Goal: Task Accomplishment & Management: Complete application form

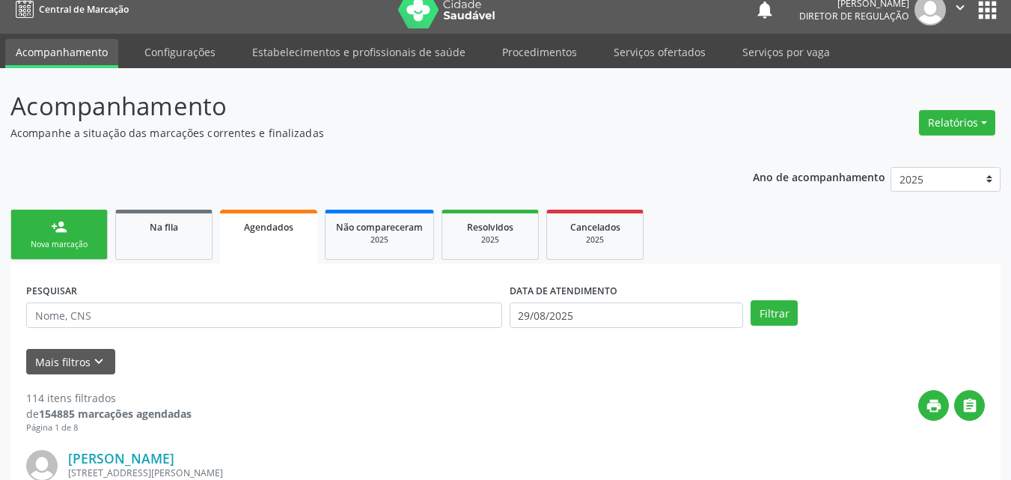
scroll to position [14, 0]
click at [81, 247] on div "Nova marcação" at bounding box center [59, 244] width 75 height 11
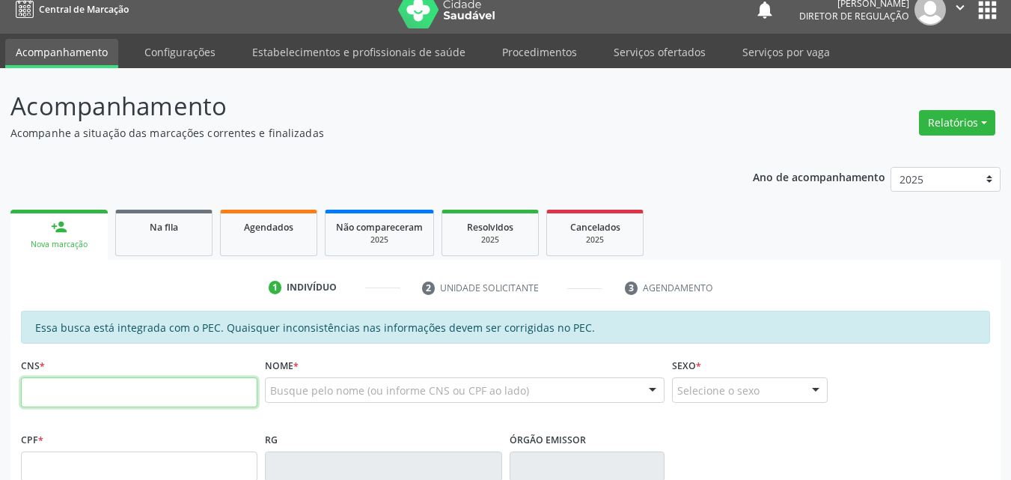
click at [234, 385] on input "text" at bounding box center [139, 392] width 237 height 30
type input "706 4051 9218 8989"
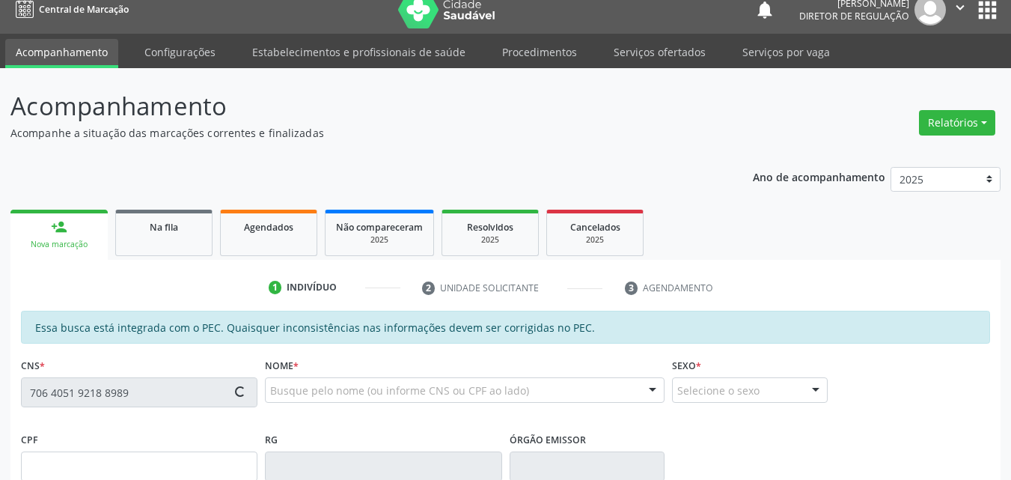
type input "118.355.543-18"
type input "11[DATE]"
type input "[PERSON_NAME]"
type input "[PHONE_NUMBER]"
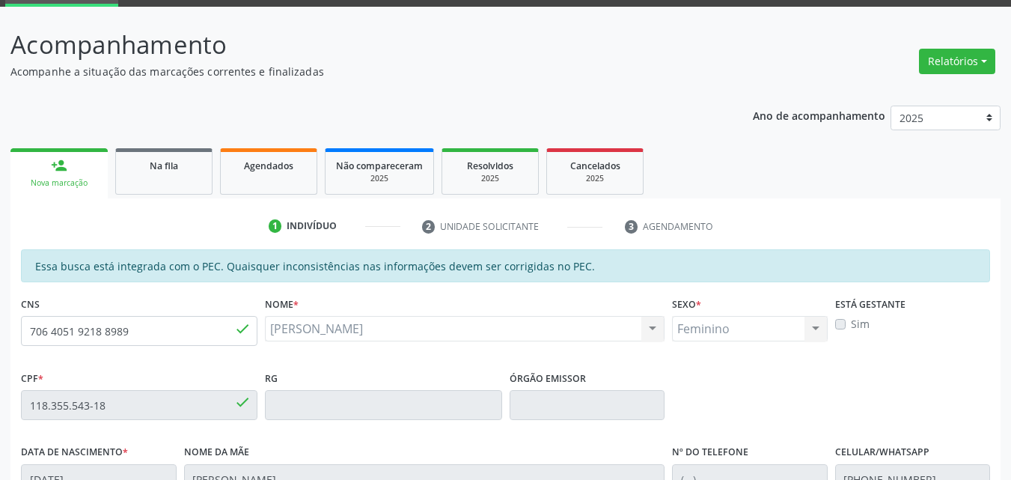
scroll to position [1, 0]
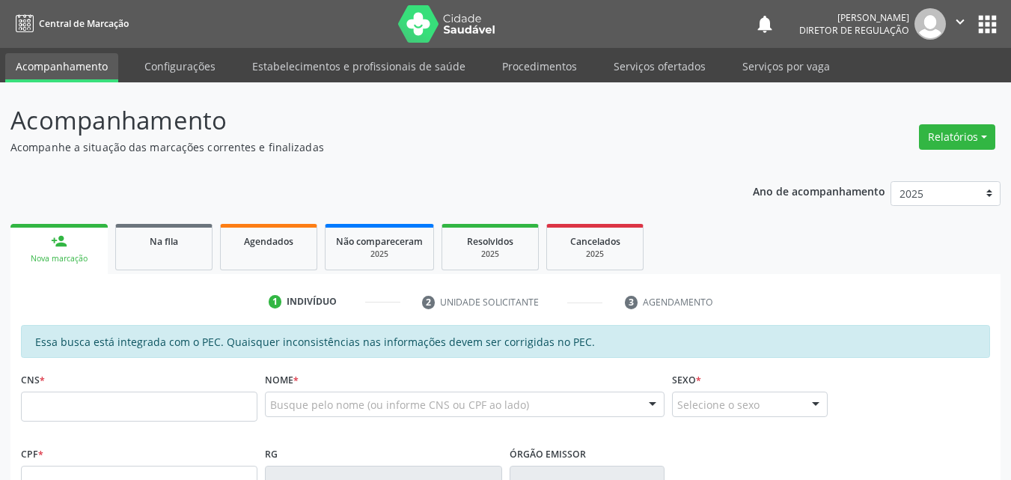
scroll to position [1, 0]
click at [224, 409] on input "text" at bounding box center [139, 406] width 237 height 30
type input "706 4051 9218 8989"
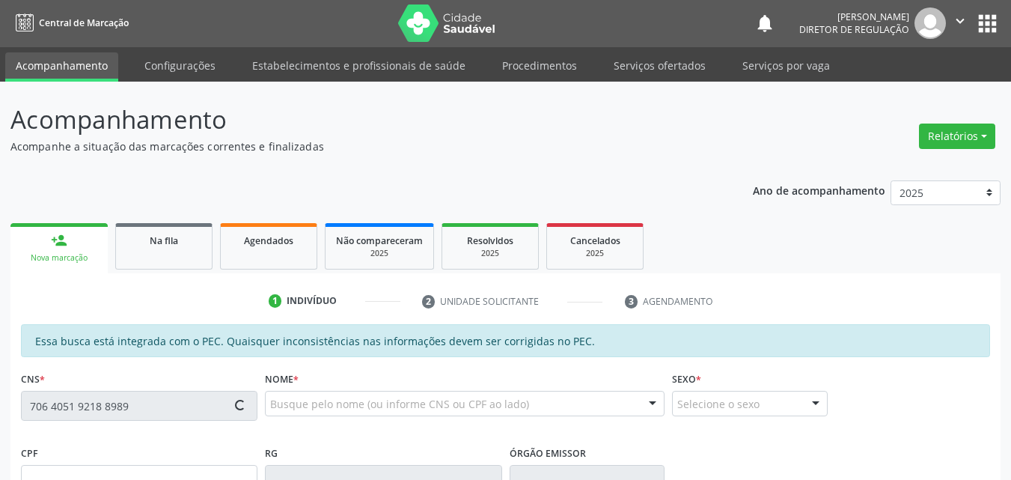
type input "118.355.543-18"
type input "11[DATE]"
type input "[PERSON_NAME]"
type input "[PHONE_NUMBER]"
type input "S/N"
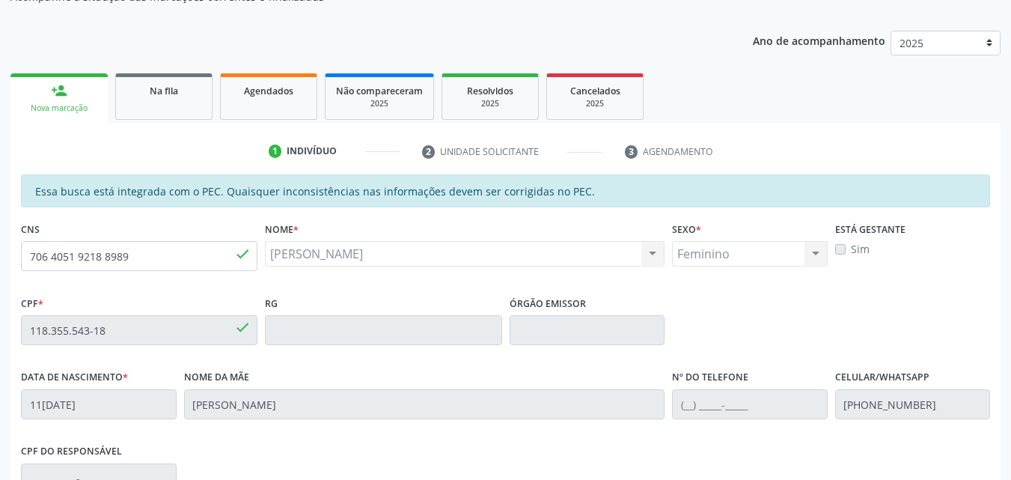
scroll to position [375, 0]
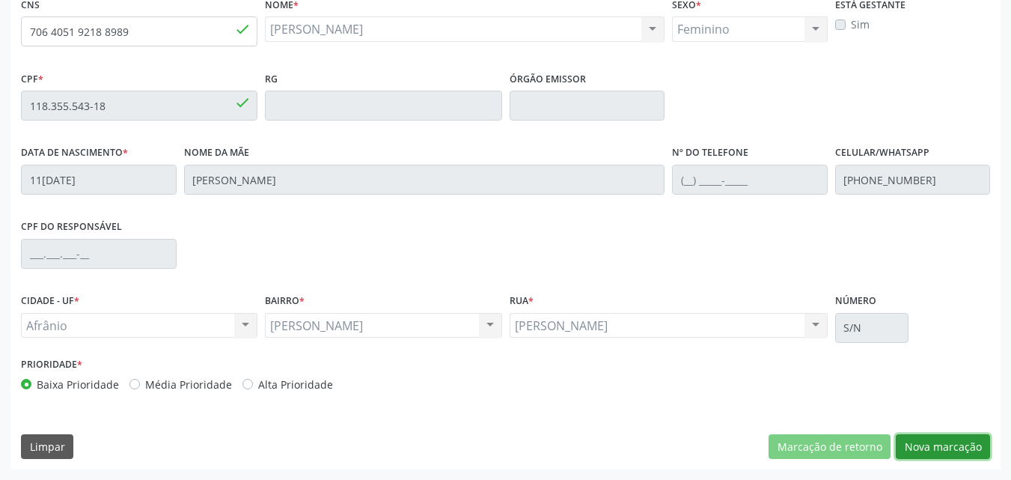
click at [929, 448] on button "Nova marcação" at bounding box center [943, 446] width 94 height 25
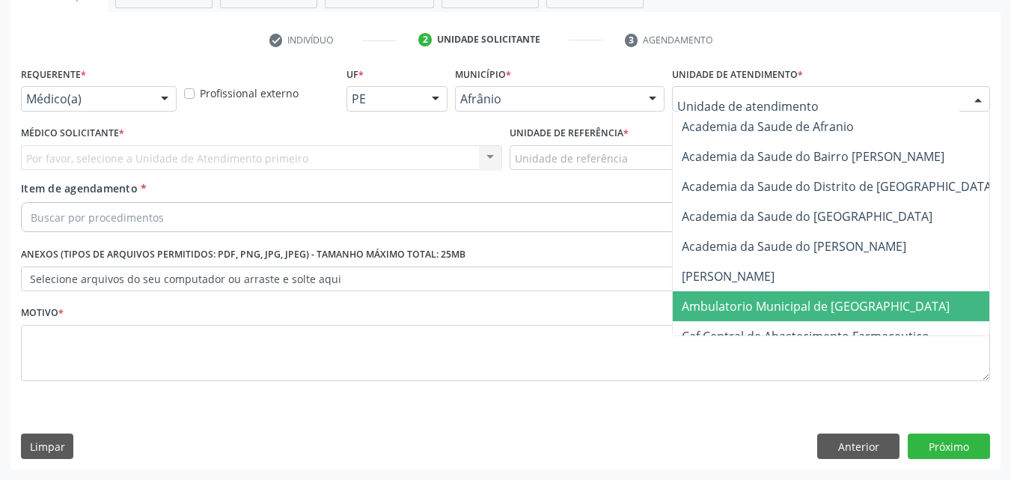
click at [754, 309] on span "Ambulatorio Municipal de [GEOGRAPHIC_DATA]" at bounding box center [816, 306] width 268 height 16
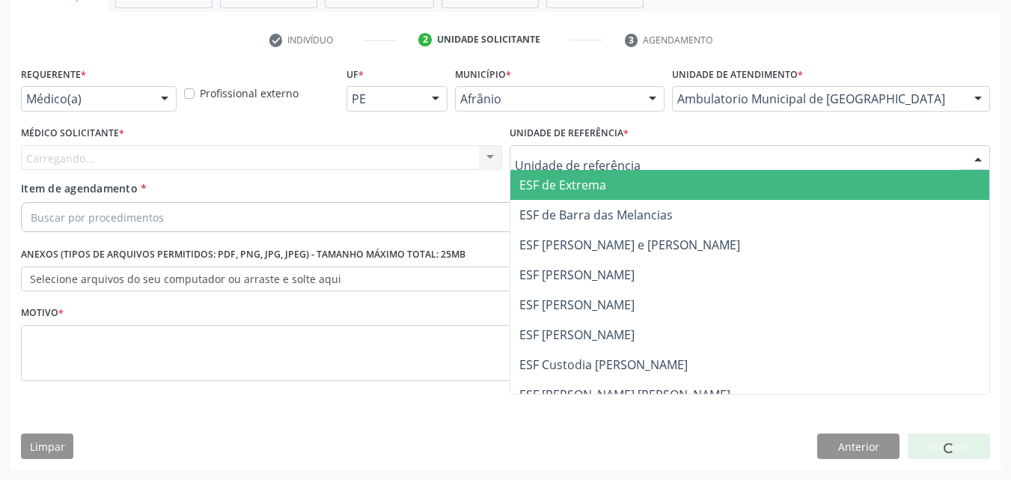
click at [649, 156] on div at bounding box center [750, 157] width 481 height 25
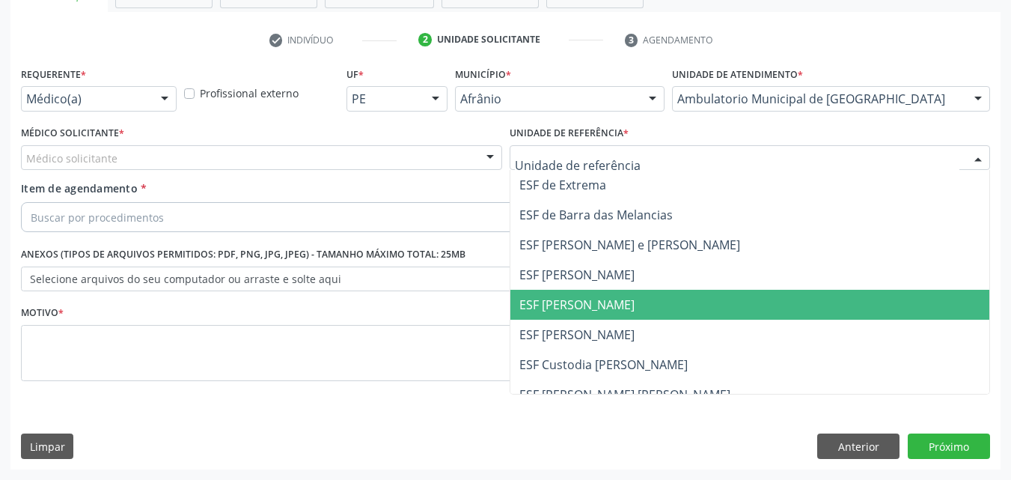
click at [609, 307] on span "ESF [PERSON_NAME]" at bounding box center [577, 304] width 115 height 16
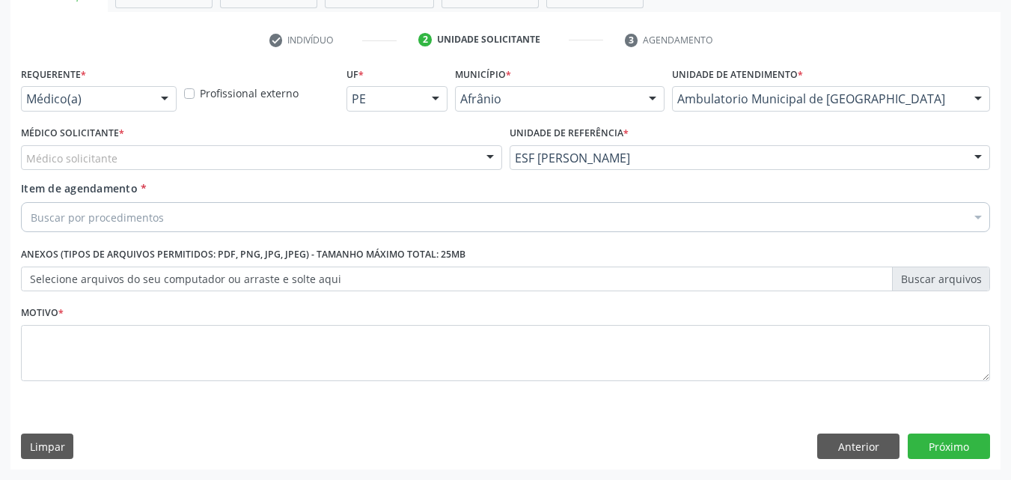
click at [218, 153] on div "Médico solicitante" at bounding box center [261, 157] width 481 height 25
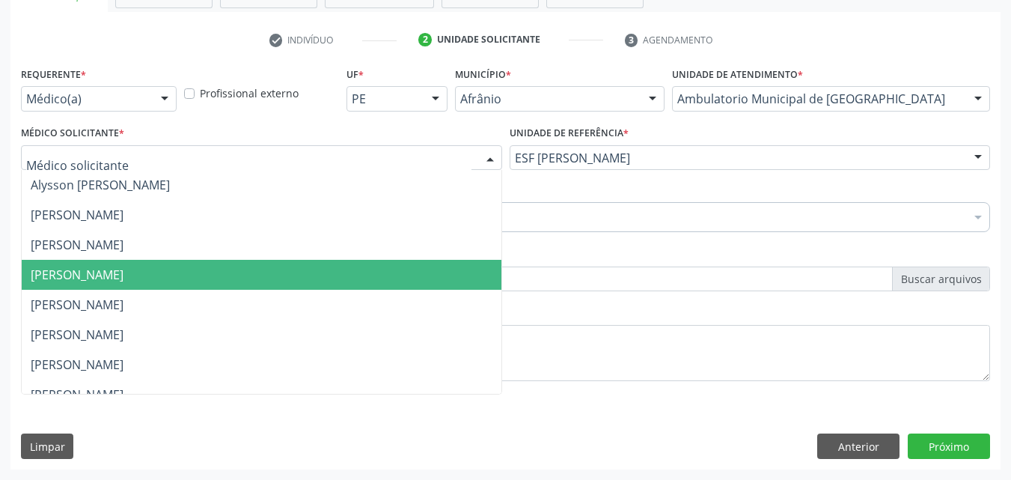
click at [206, 272] on span "[PERSON_NAME]" at bounding box center [262, 275] width 480 height 30
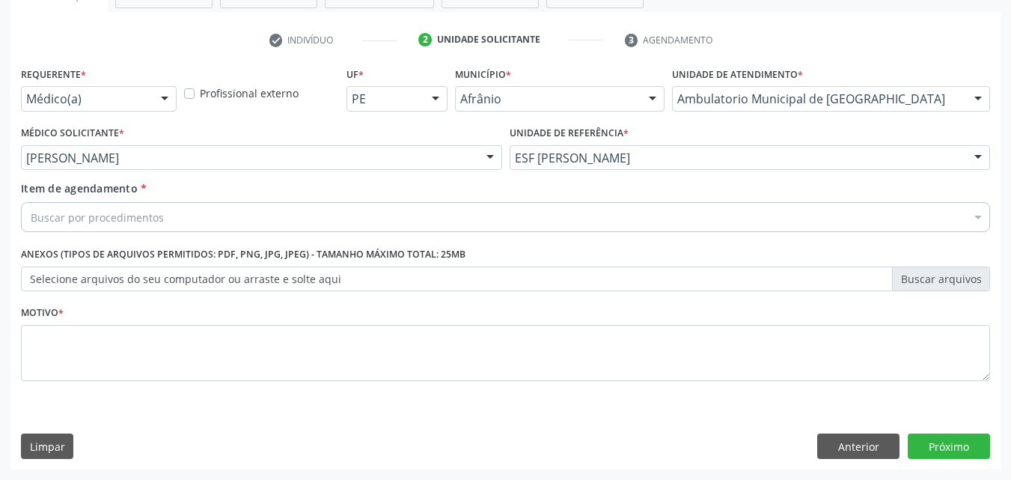
click at [189, 217] on div "Buscar por procedimentos" at bounding box center [505, 217] width 969 height 30
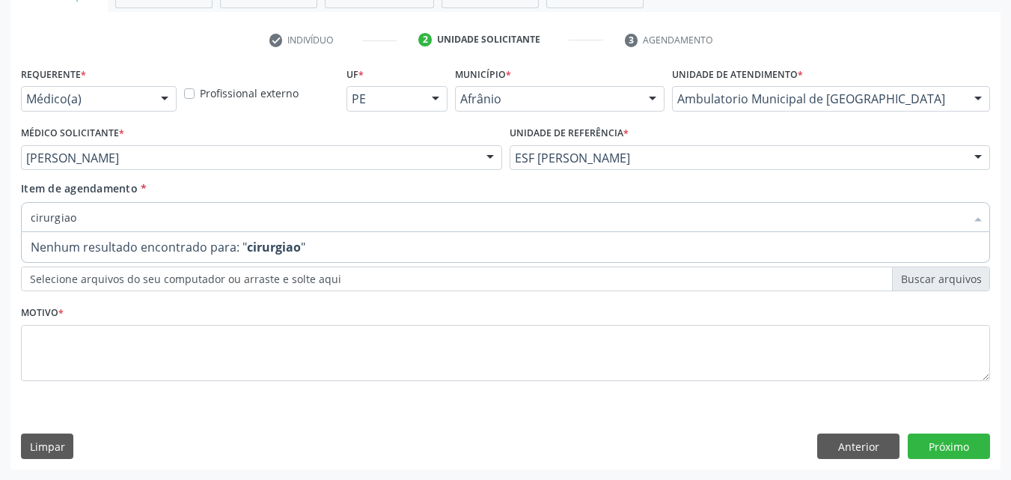
click at [67, 216] on input "cirurgiao" at bounding box center [498, 217] width 935 height 30
type input "cirurgião"
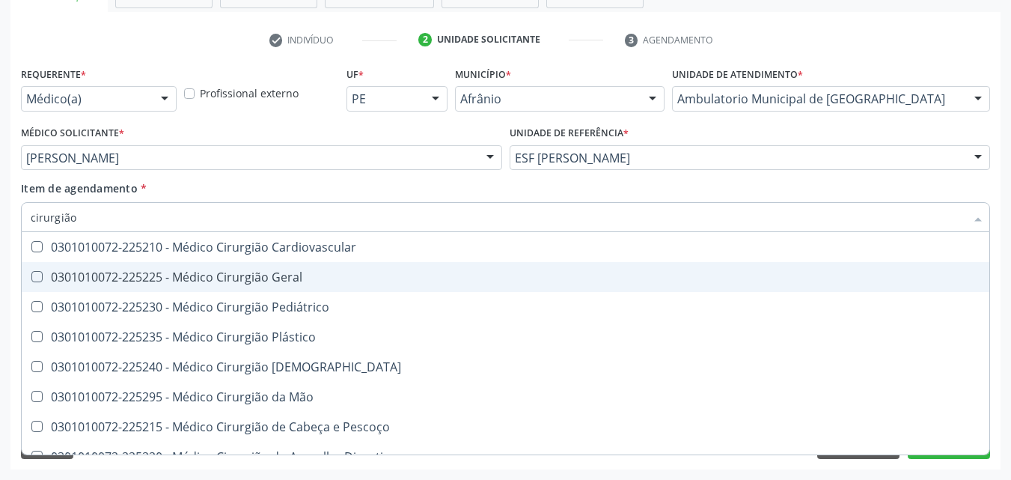
click at [148, 273] on div "0301010072-225225 - Médico Cirurgião Geral" at bounding box center [506, 277] width 950 height 12
checkbox Geral "true"
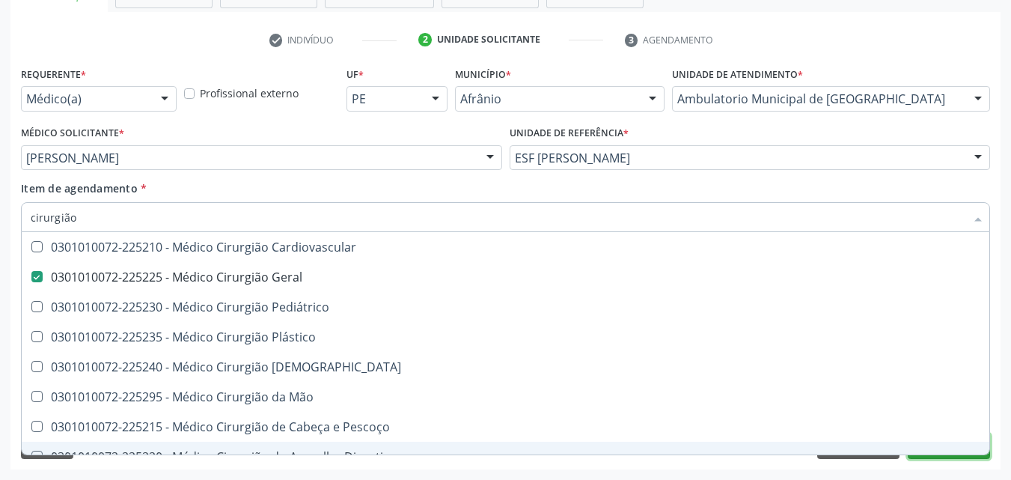
click at [966, 457] on button "Próximo" at bounding box center [949, 445] width 82 height 25
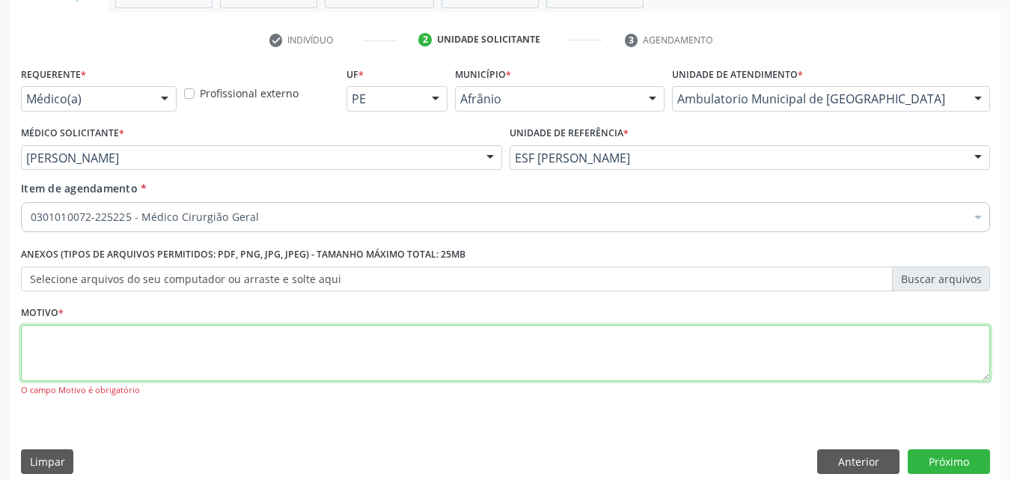
click at [594, 349] on textarea at bounding box center [505, 353] width 969 height 57
type textarea "*"
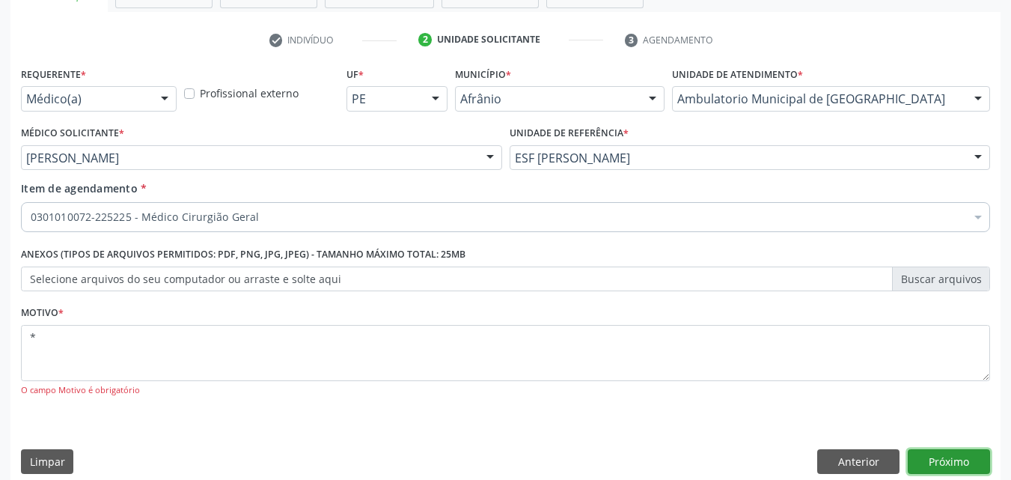
click at [949, 461] on button "Próximo" at bounding box center [949, 461] width 82 height 25
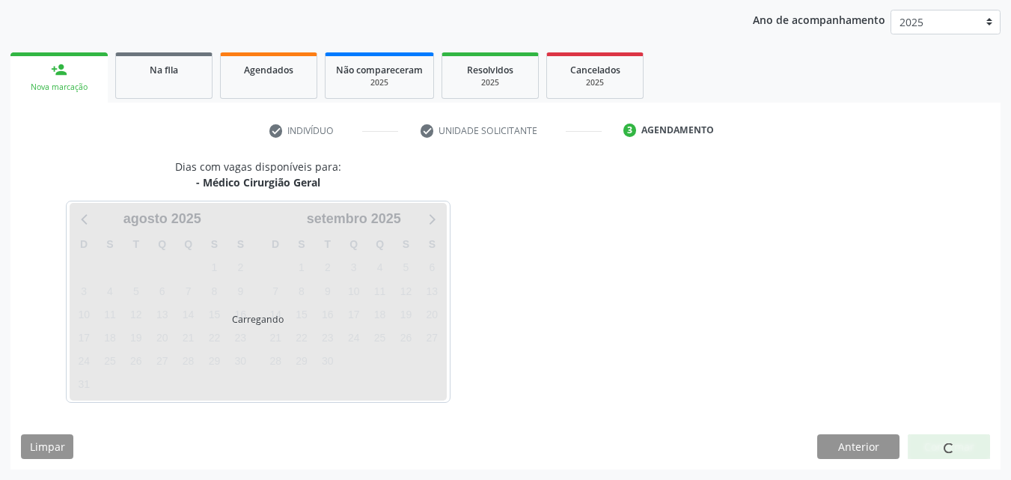
scroll to position [171, 0]
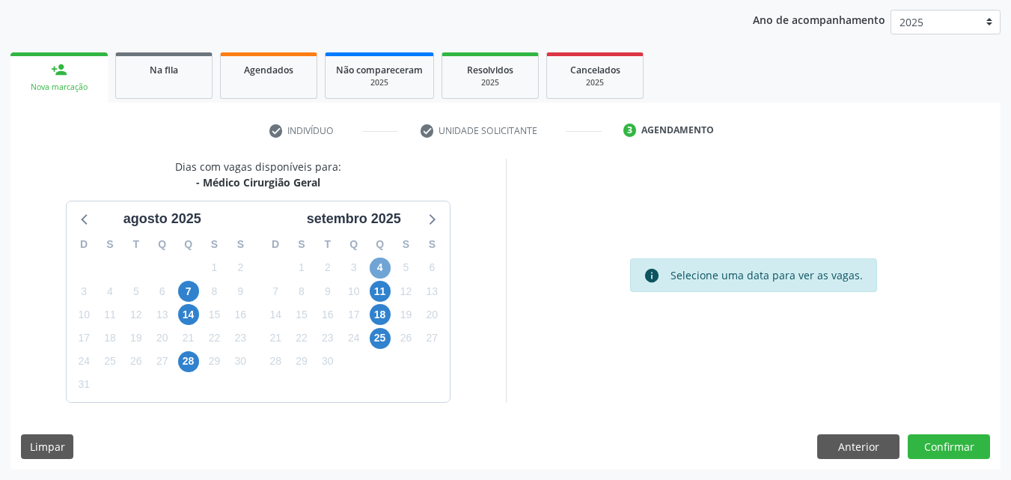
click at [382, 269] on span "4" at bounding box center [380, 268] width 21 height 21
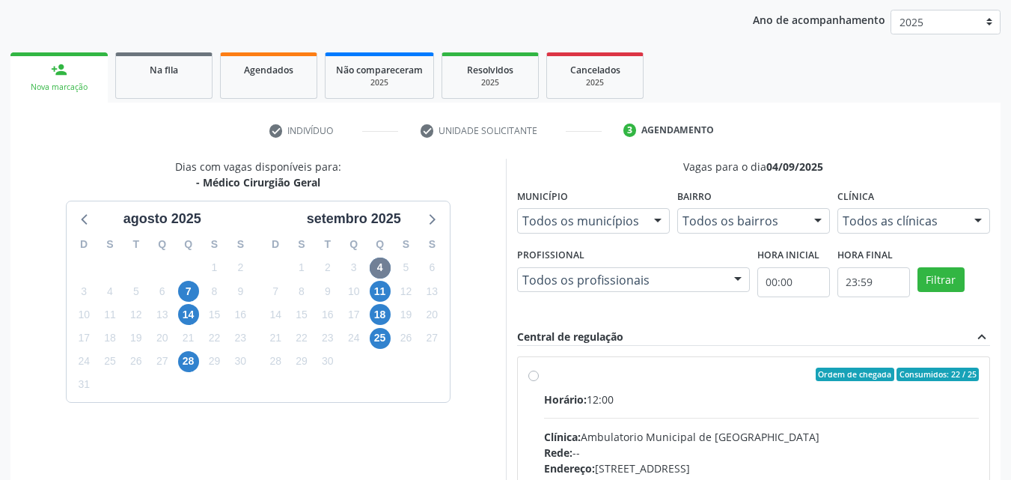
click at [552, 373] on div "Ordem de chegada Consumidos: 22 / 25" at bounding box center [762, 374] width 436 height 13
click at [539, 373] on input "Ordem de chegada Consumidos: 22 / 25 Horário: 12:00 Clínica: Ambulatorio Munici…" at bounding box center [533, 374] width 10 height 13
radio input "true"
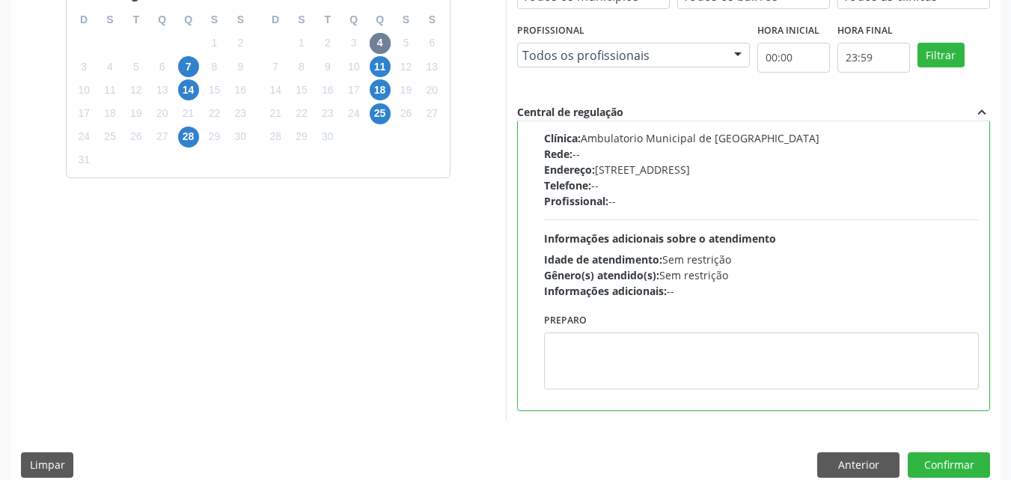
scroll to position [415, 0]
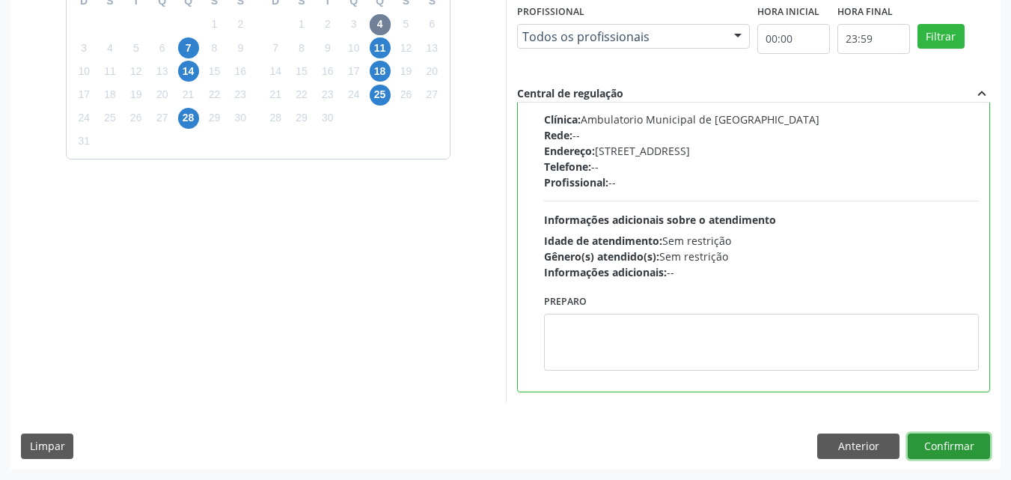
click at [932, 441] on button "Confirmar" at bounding box center [949, 445] width 82 height 25
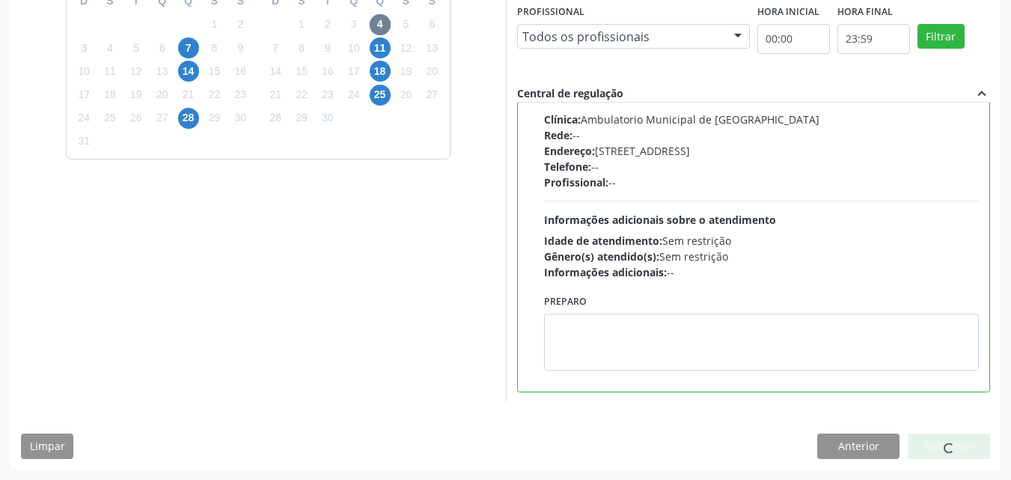
scroll to position [14, 0]
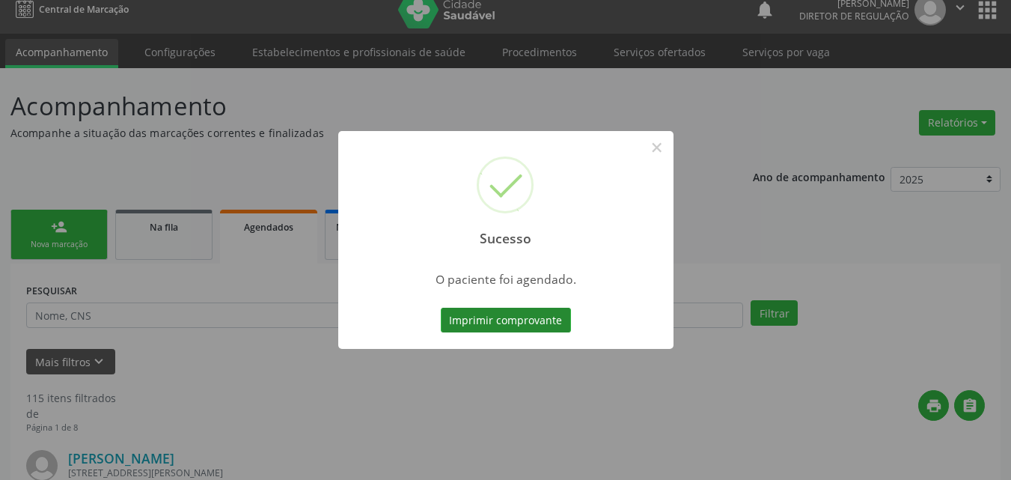
click at [543, 322] on button "Imprimir comprovante" at bounding box center [506, 320] width 130 height 25
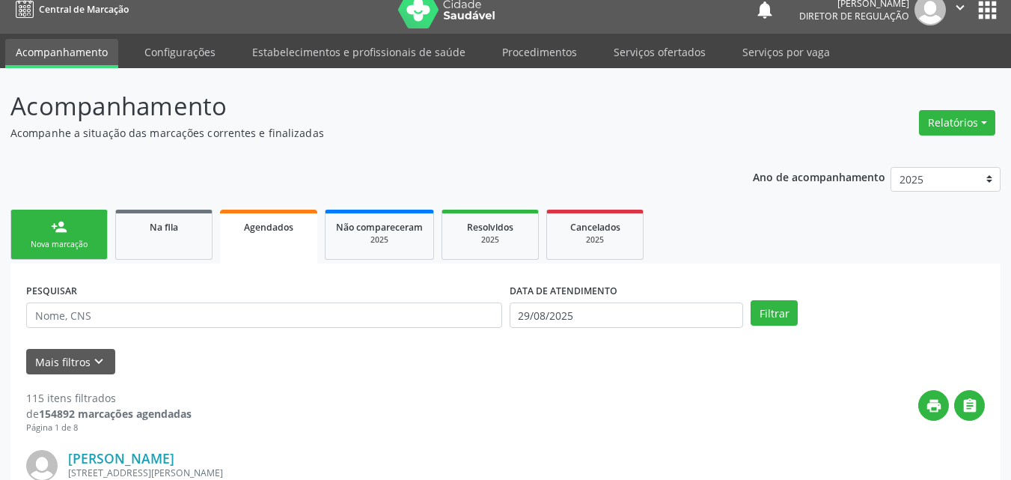
click at [192, 313] on div "Sucesso × O paciente foi agendado. Imprimir comprovante Cancel" at bounding box center [505, 240] width 1011 height 480
click at [66, 314] on div "Sucesso × O paciente foi agendado. Imprimir comprovante Cancel" at bounding box center [505, 240] width 1011 height 480
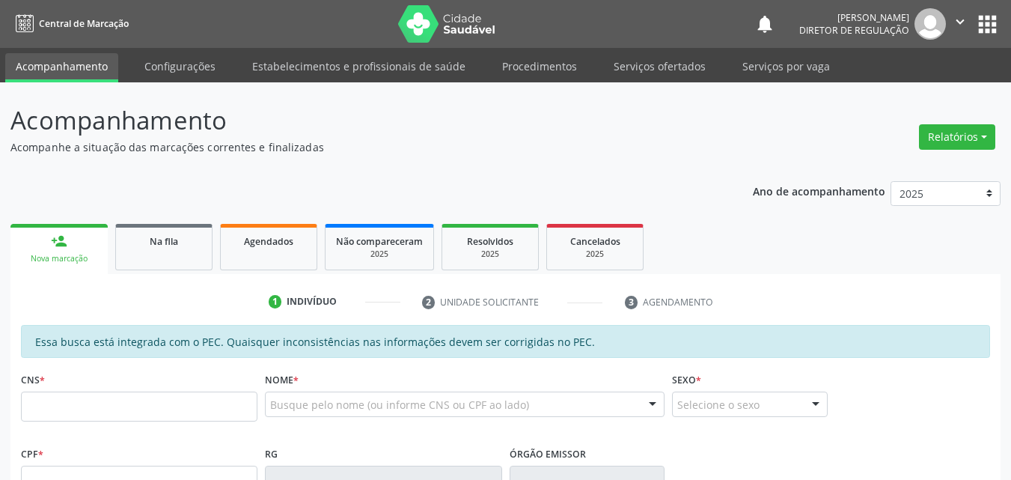
scroll to position [14, 0]
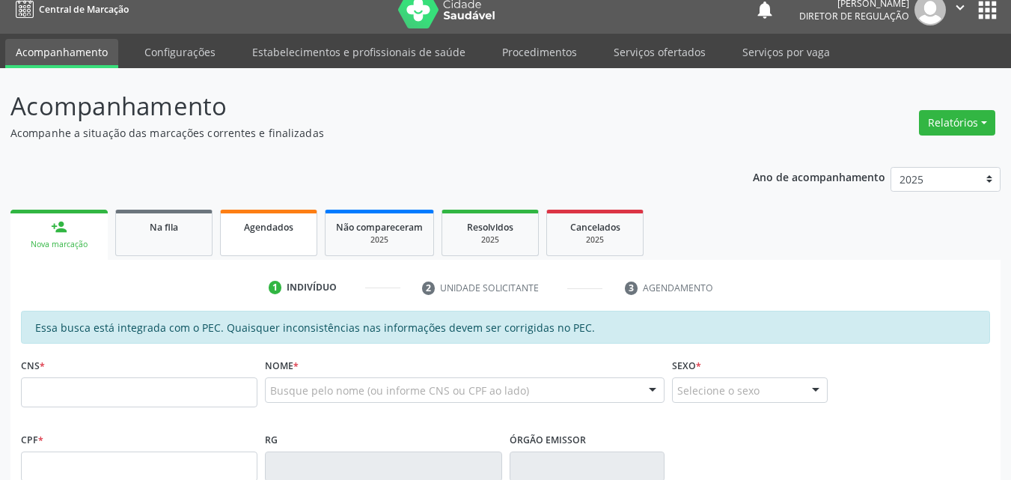
click at [255, 224] on span "Agendados" at bounding box center [268, 227] width 49 height 13
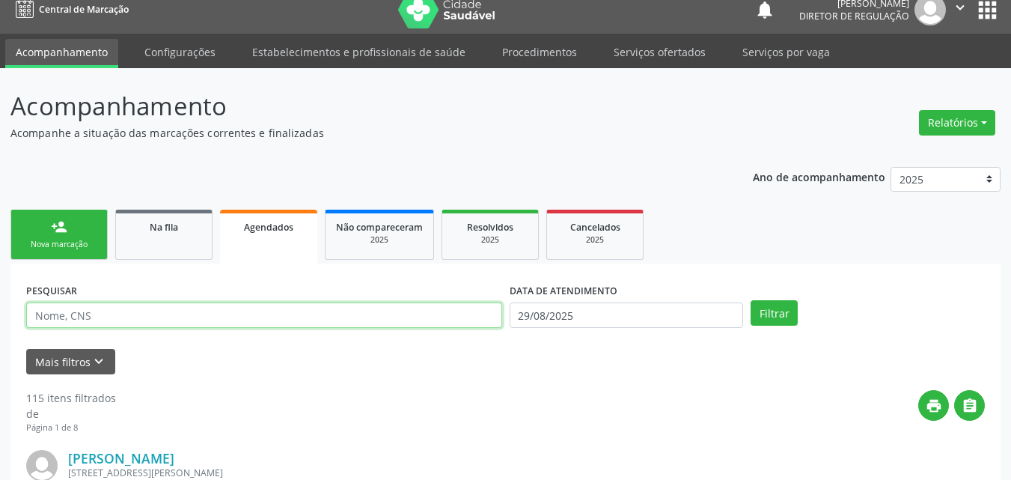
click at [187, 314] on input "text" at bounding box center [264, 314] width 476 height 25
type input "706405192188989"
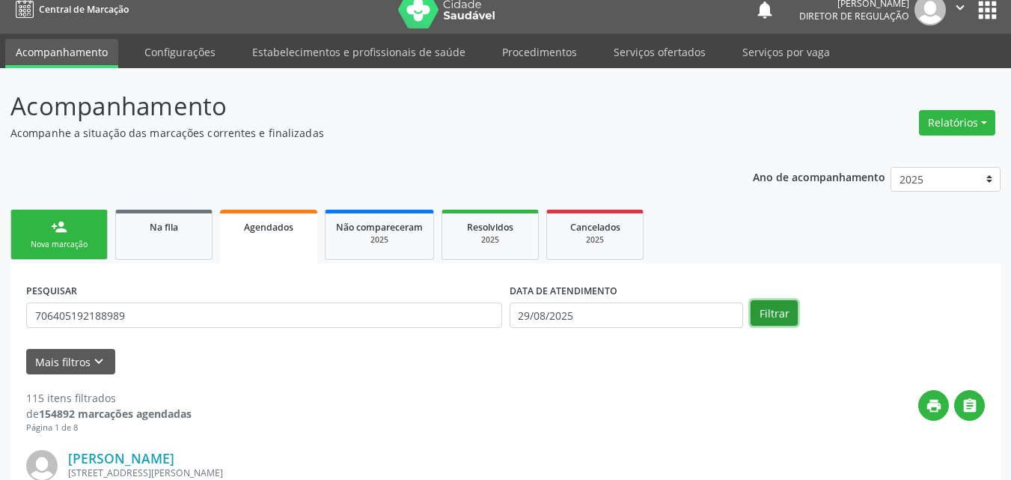
click at [776, 316] on button "Filtrar" at bounding box center [774, 312] width 47 height 25
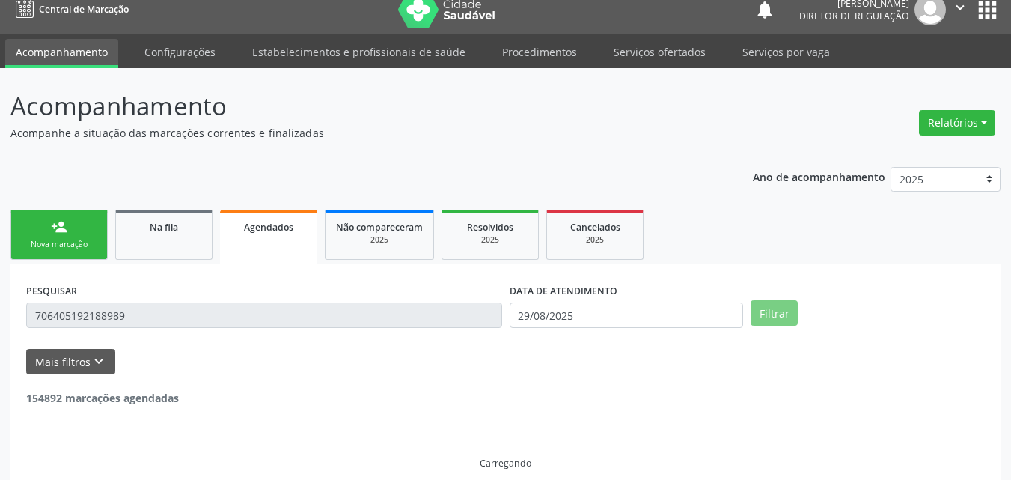
scroll to position [0, 0]
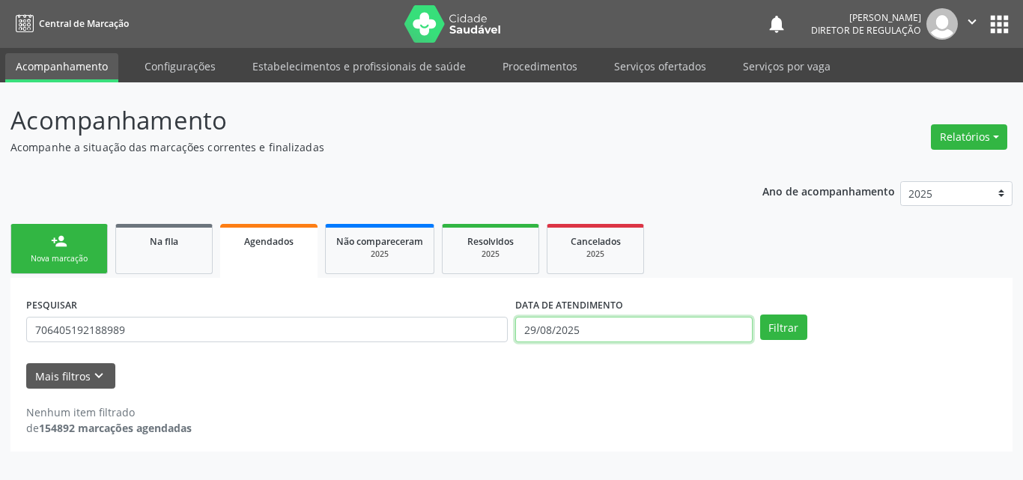
click at [575, 327] on input "29/08/2025" at bounding box center [633, 329] width 237 height 25
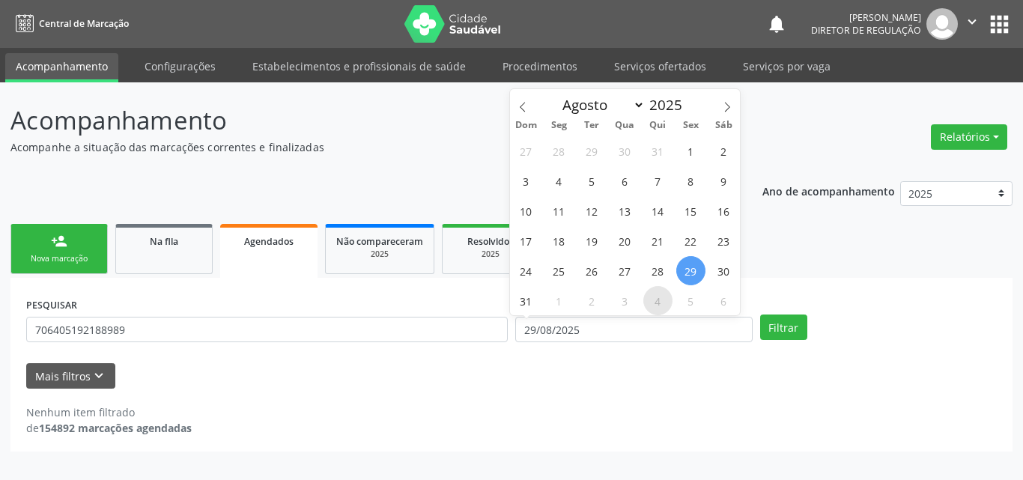
click at [657, 300] on span "4" at bounding box center [657, 300] width 29 height 29
type input "04/09/2025"
click at [657, 300] on span "4" at bounding box center [657, 300] width 29 height 29
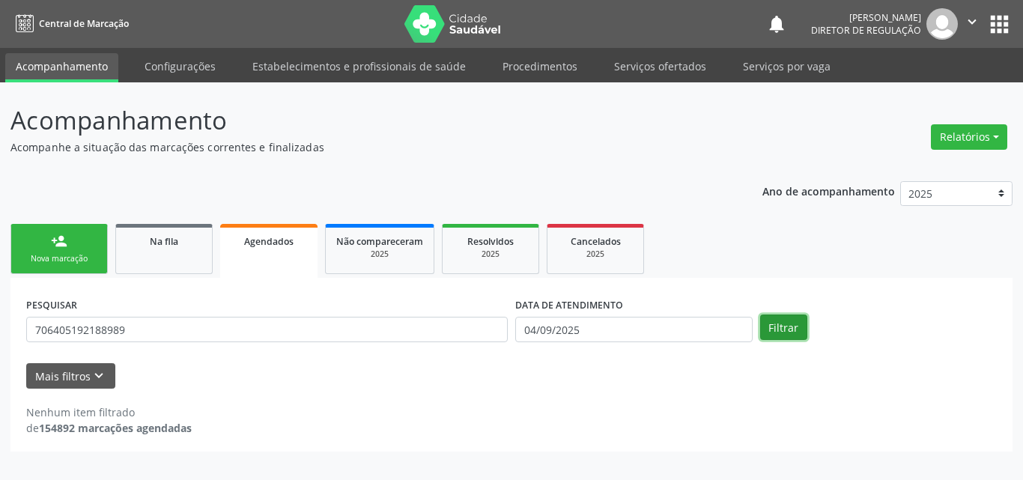
click at [803, 328] on button "Filtrar" at bounding box center [783, 326] width 47 height 25
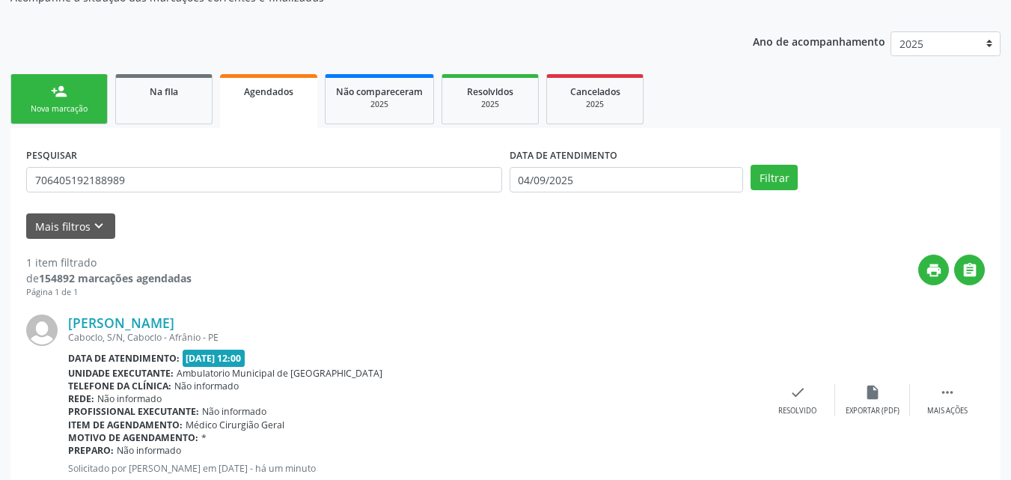
scroll to position [197, 0]
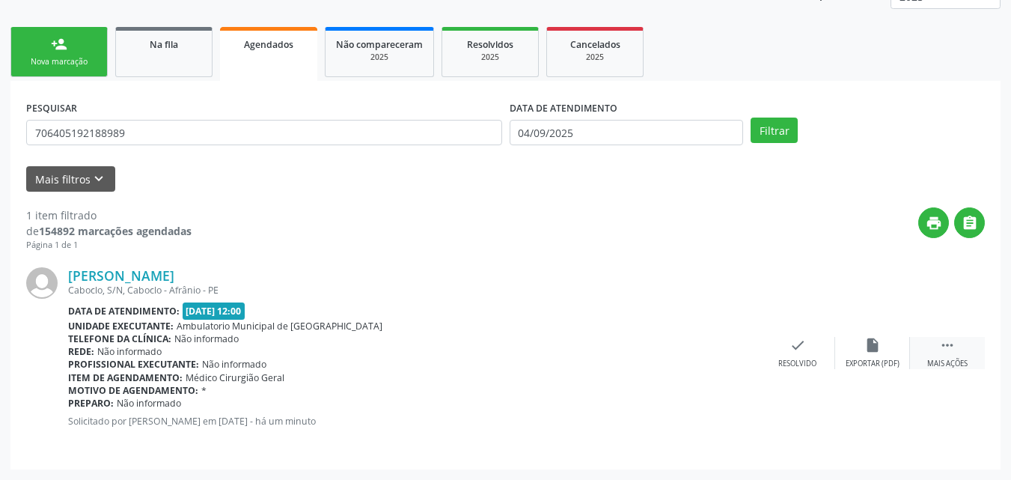
click at [949, 344] on icon "" at bounding box center [947, 345] width 16 height 16
click at [655, 356] on div "print Imprimir" at bounding box center [648, 353] width 75 height 32
